Goal: Information Seeking & Learning: Learn about a topic

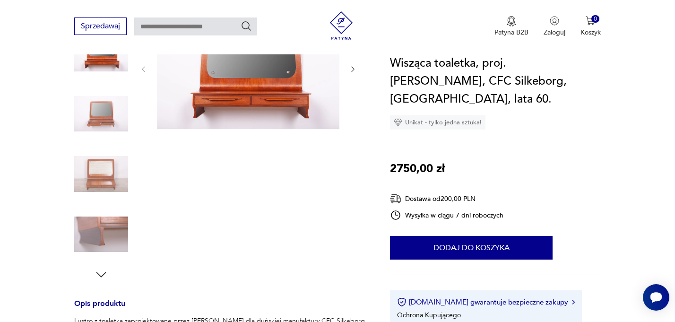
click at [111, 115] on img at bounding box center [101, 114] width 54 height 54
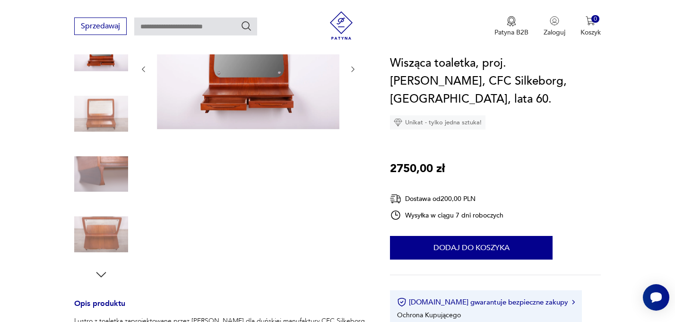
click at [111, 180] on img at bounding box center [101, 174] width 54 height 54
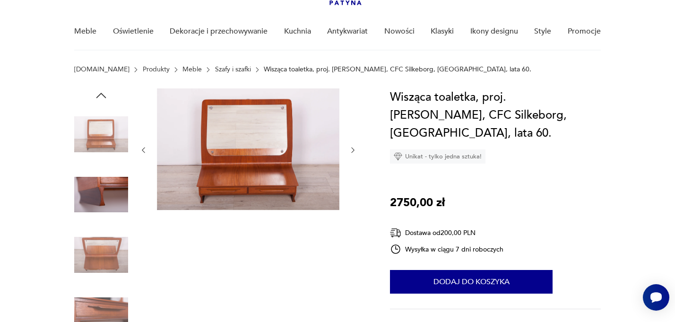
scroll to position [45, 0]
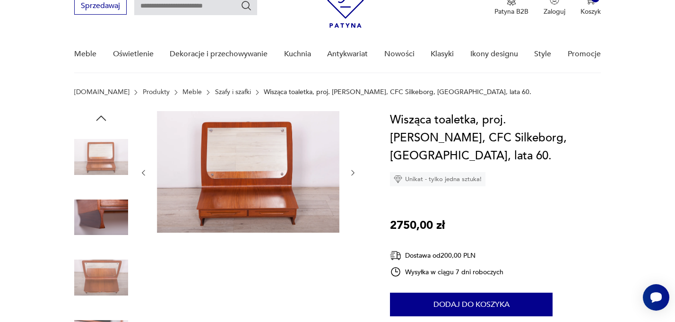
click at [104, 148] on img at bounding box center [101, 157] width 54 height 54
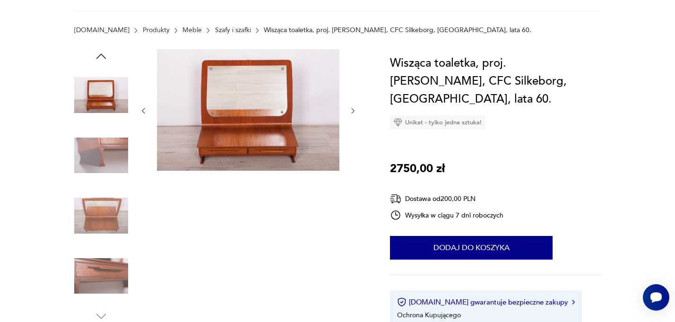
scroll to position [131, 0]
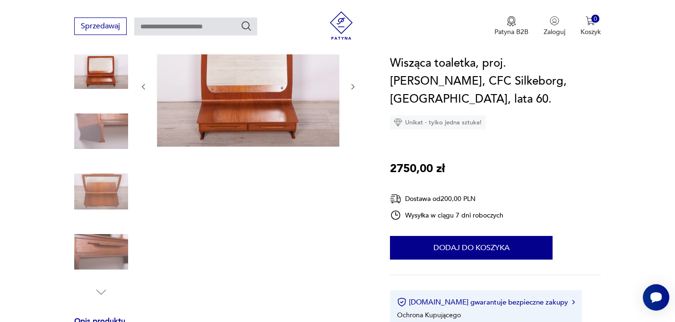
click at [108, 189] on img at bounding box center [101, 191] width 54 height 54
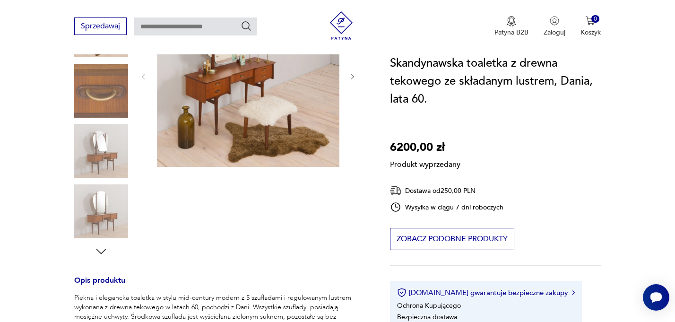
scroll to position [151, 0]
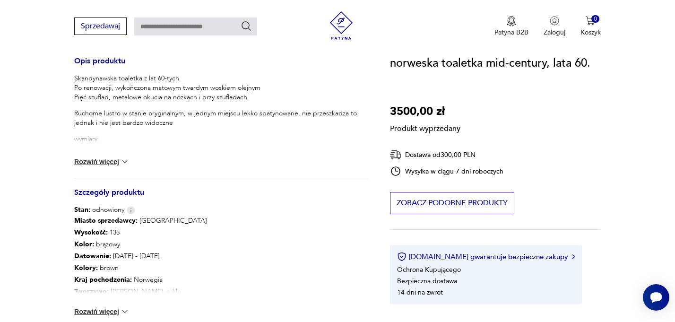
scroll to position [390, 0]
click at [127, 161] on img at bounding box center [124, 161] width 9 height 9
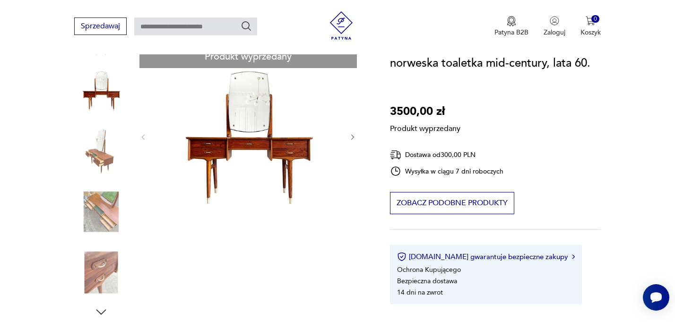
scroll to position [79, 0]
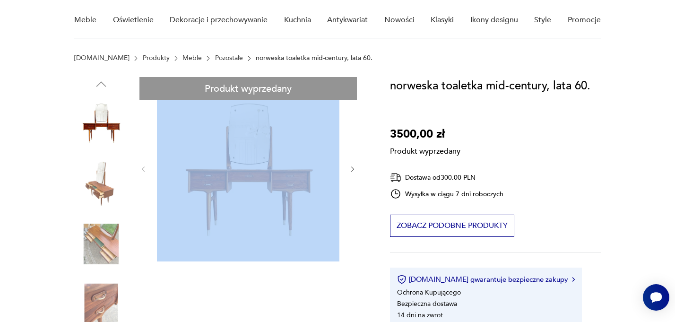
drag, startPoint x: 548, startPoint y: 87, endPoint x: 369, endPoint y: 82, distance: 179.2
copy div
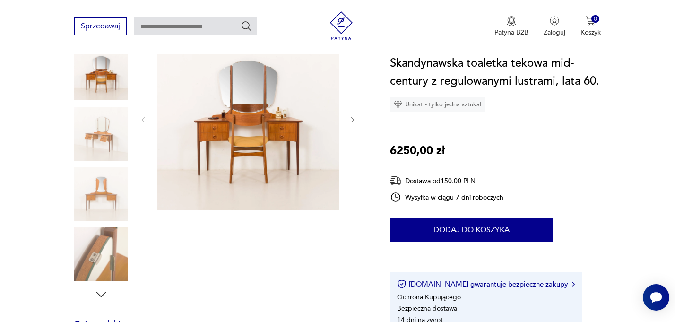
scroll to position [100, 0]
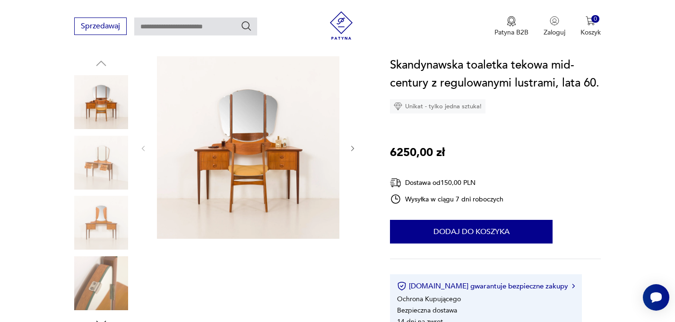
click at [353, 151] on icon "button" at bounding box center [353, 149] width 8 height 8
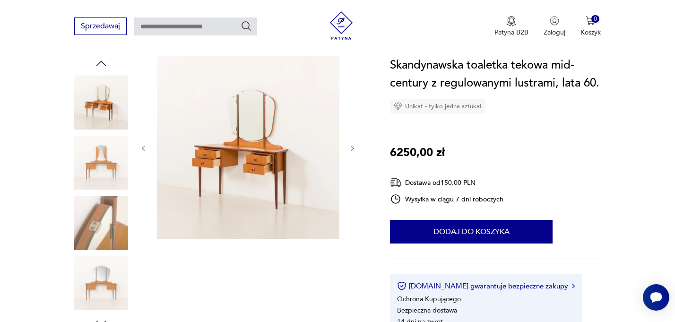
click at [353, 151] on icon "button" at bounding box center [353, 149] width 8 height 8
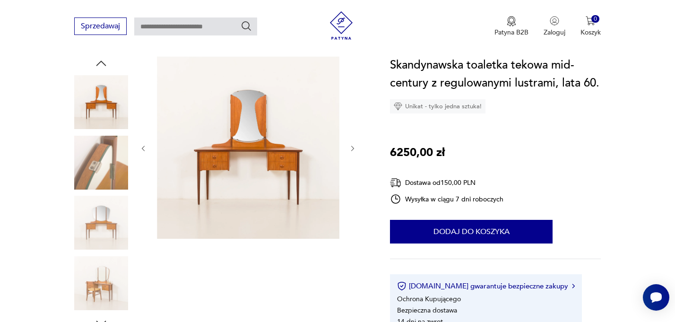
click at [353, 151] on icon "button" at bounding box center [353, 149] width 8 height 8
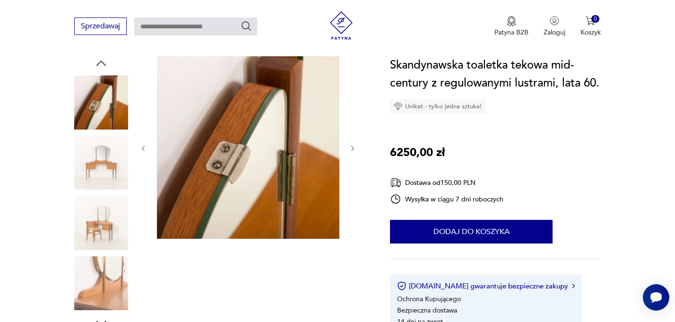
click at [353, 151] on icon "button" at bounding box center [353, 149] width 8 height 8
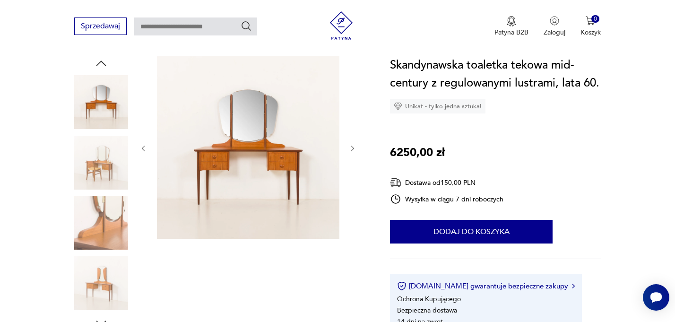
click at [353, 151] on icon "button" at bounding box center [353, 149] width 8 height 8
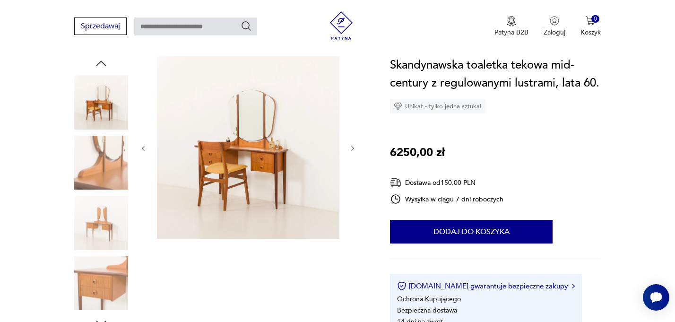
click at [353, 151] on icon "button" at bounding box center [353, 149] width 8 height 8
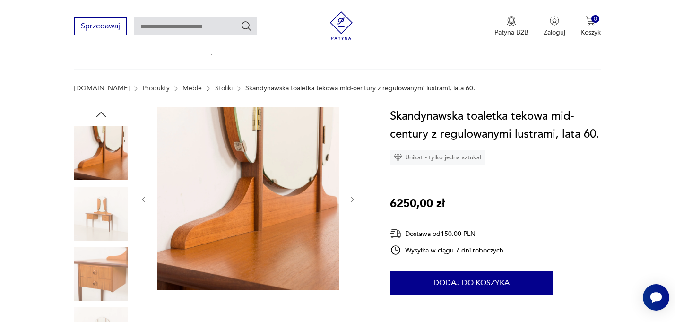
scroll to position [0, 0]
